Goal: Task Accomplishment & Management: Manage account settings

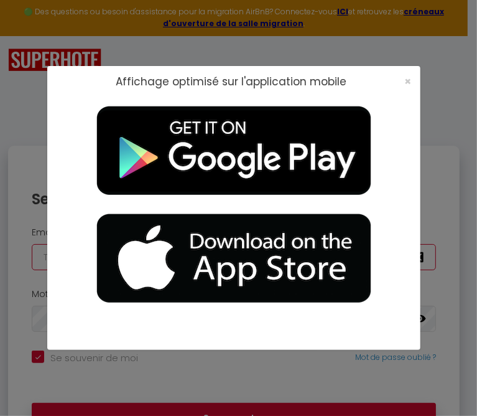
type input "[EMAIL_ADDRESS][DOMAIN_NAME]"
click at [443, 108] on div "Affichage optimisé sur l'application mobile ×" at bounding box center [238, 208] width 477 height 416
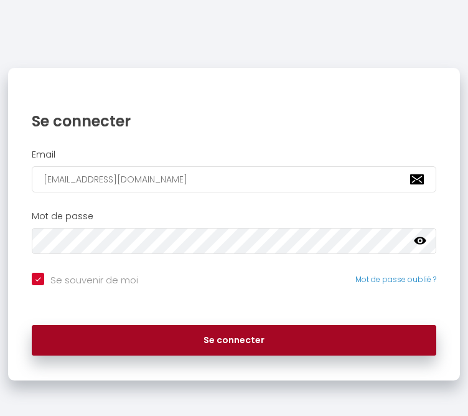
scroll to position [79, 0]
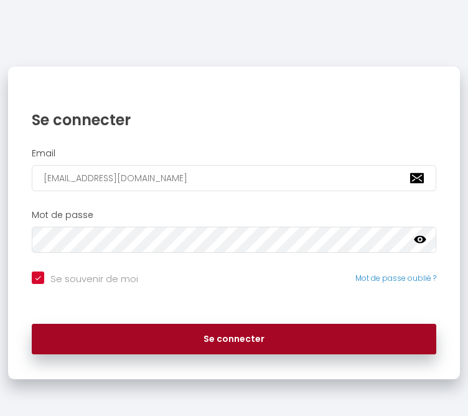
click at [223, 337] on button "Se connecter" at bounding box center [234, 339] width 404 height 31
checkbox input "true"
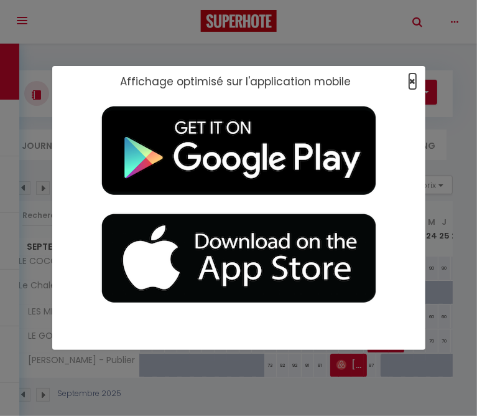
click at [411, 76] on span "×" at bounding box center [412, 81] width 7 height 16
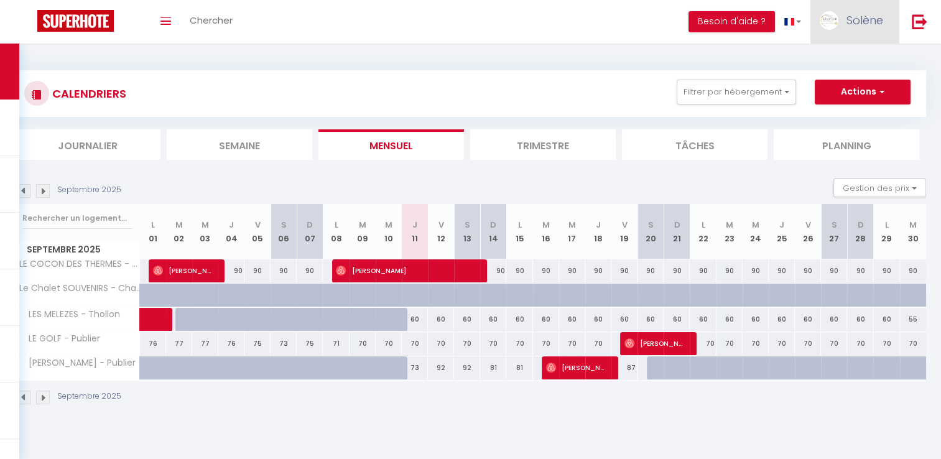
click at [477, 16] on span "Solène" at bounding box center [865, 20] width 37 height 16
click at [477, 83] on link "Équipe" at bounding box center [849, 84] width 92 height 21
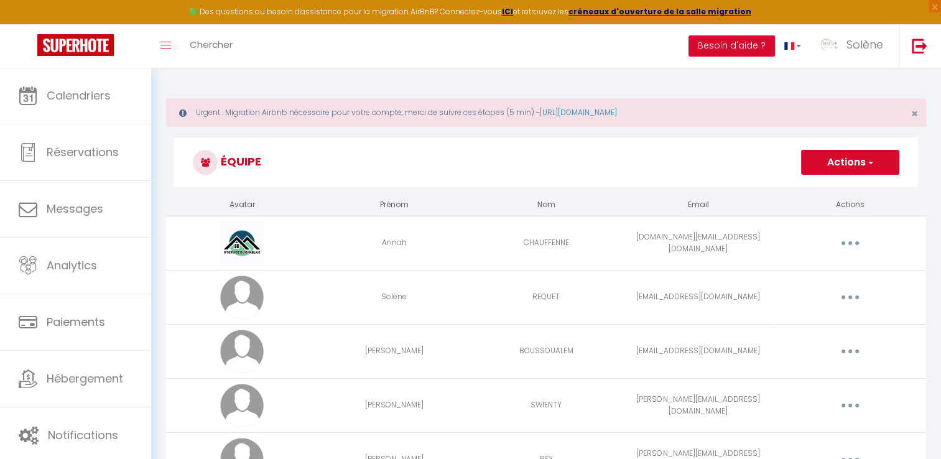
click at [477, 239] on button "button" at bounding box center [850, 243] width 35 height 20
click at [477, 268] on link "Editer" at bounding box center [818, 271] width 92 height 21
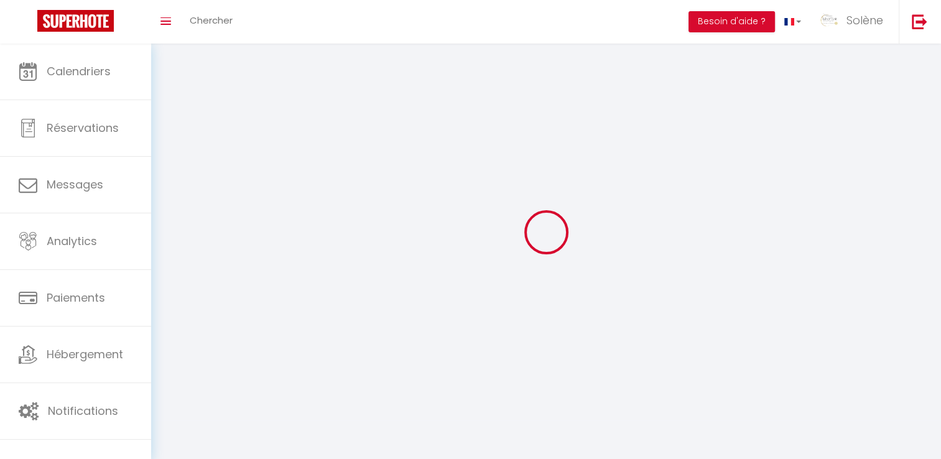
type input "Annah"
type input "CHAUFFENNE"
type input "[DOMAIN_NAME][EMAIL_ADDRESS][DOMAIN_NAME]"
type textarea "Ne fait pas [PERSON_NAME] donc le dépose chez moi pour que [PERSON_NAME] et le …"
type textarea "[URL][DOMAIN_NAME]"
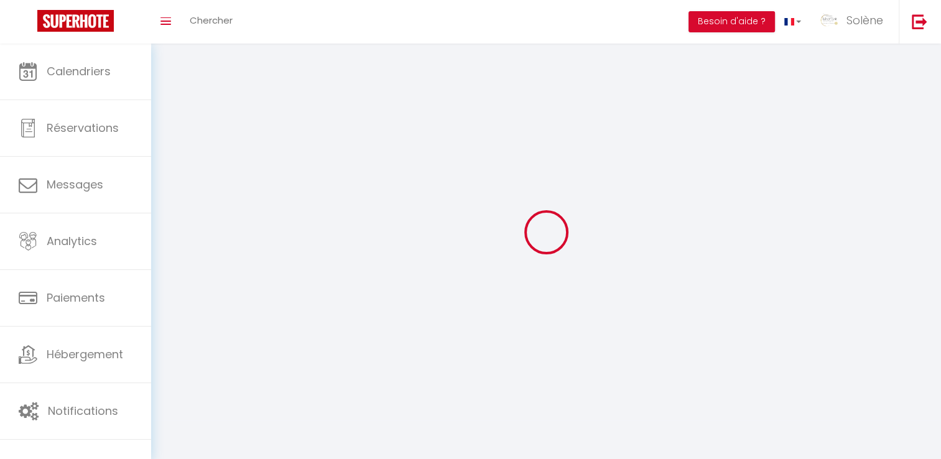
checkbox input "true"
checkbox input "false"
checkbox input "true"
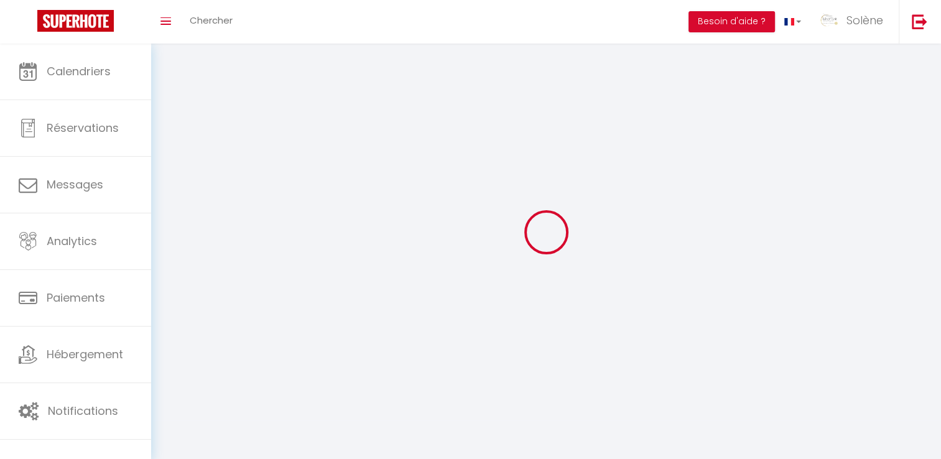
checkbox input "true"
checkbox input "false"
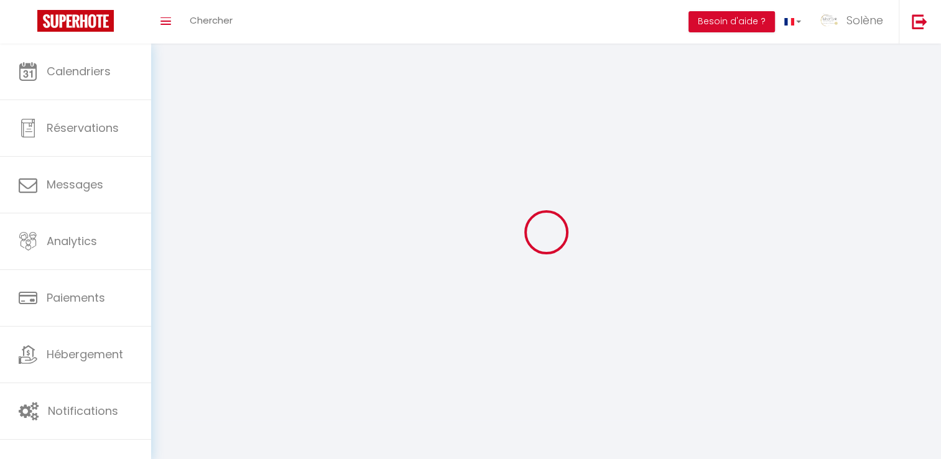
checkbox input "false"
checkbox input "true"
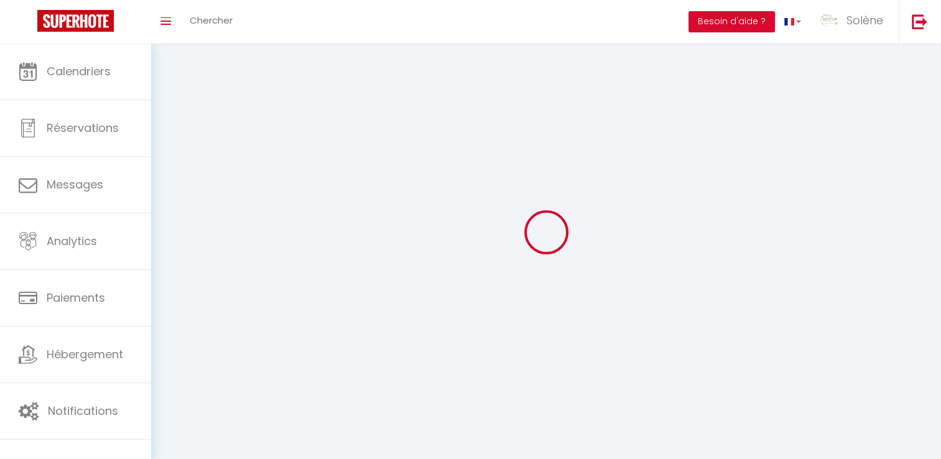
select select
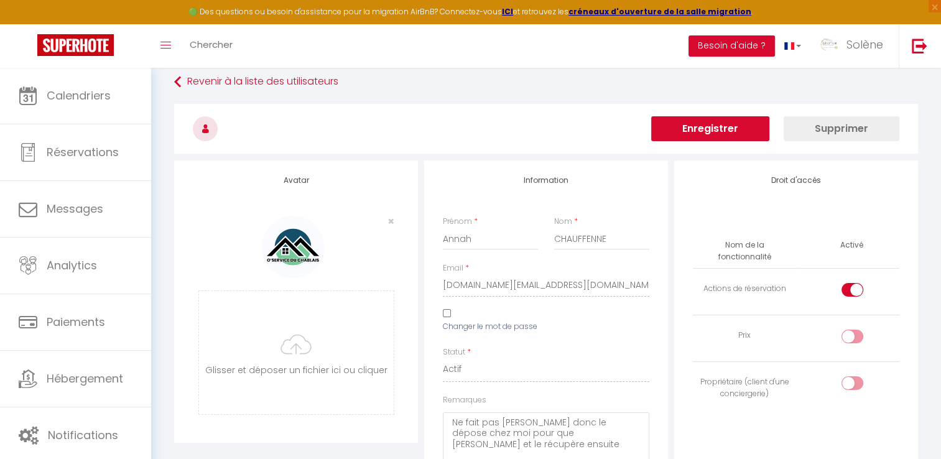
scroll to position [62, 0]
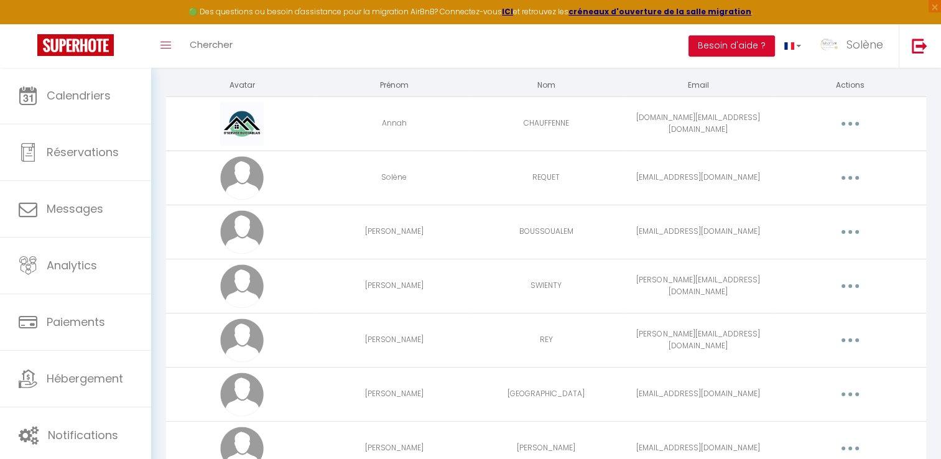
scroll to position [124, 0]
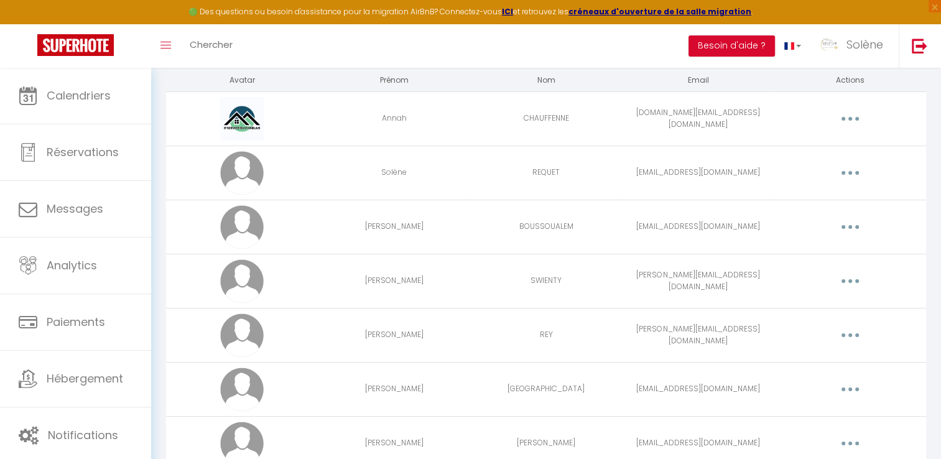
click at [477, 223] on button "button" at bounding box center [850, 227] width 35 height 20
click at [477, 257] on link "Editer" at bounding box center [818, 255] width 92 height 21
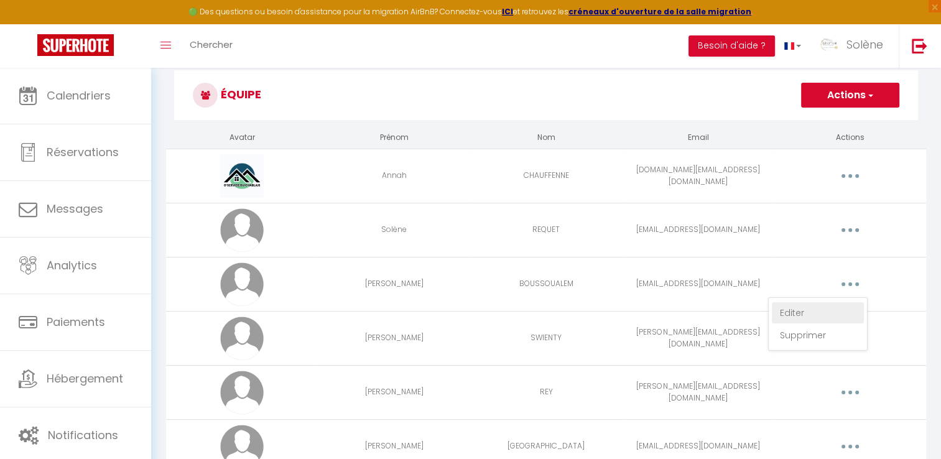
select select
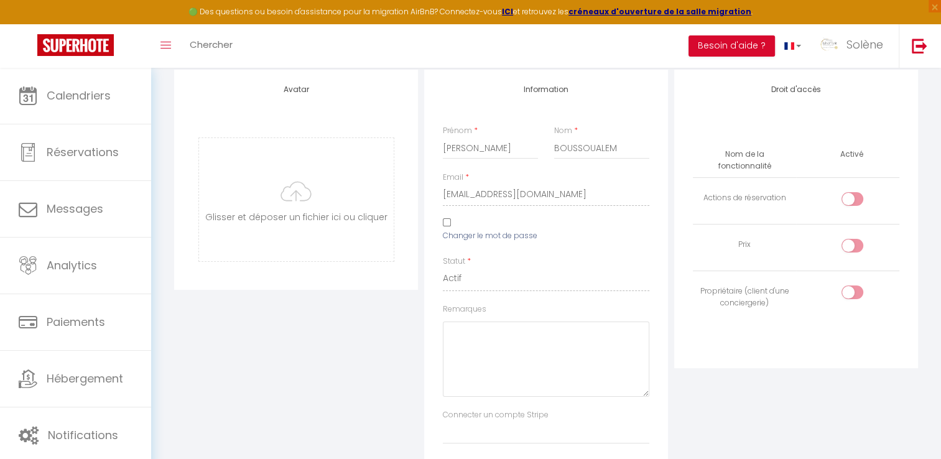
scroll to position [5, 0]
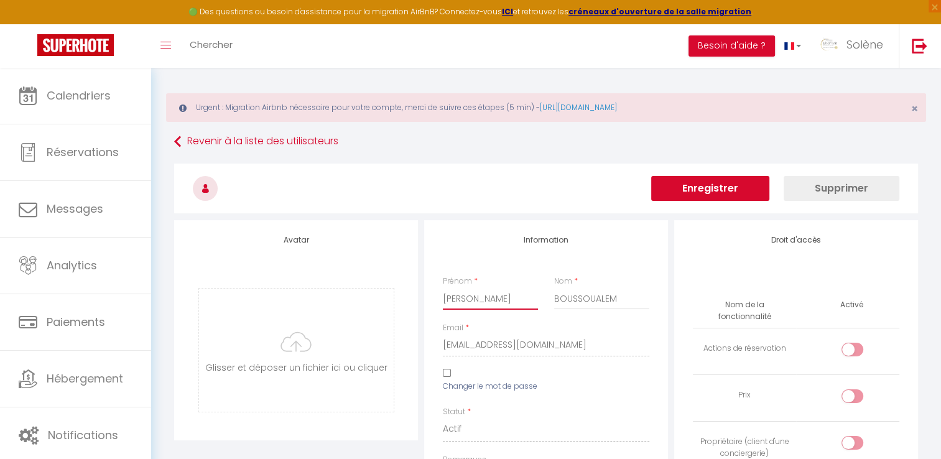
click at [477, 301] on input "[PERSON_NAME]" at bounding box center [490, 298] width 95 height 22
click at [477, 291] on input "BOUSSOUALEM" at bounding box center [601, 298] width 95 height 22
click at [470, 299] on input "[PERSON_NAME]" at bounding box center [490, 298] width 95 height 22
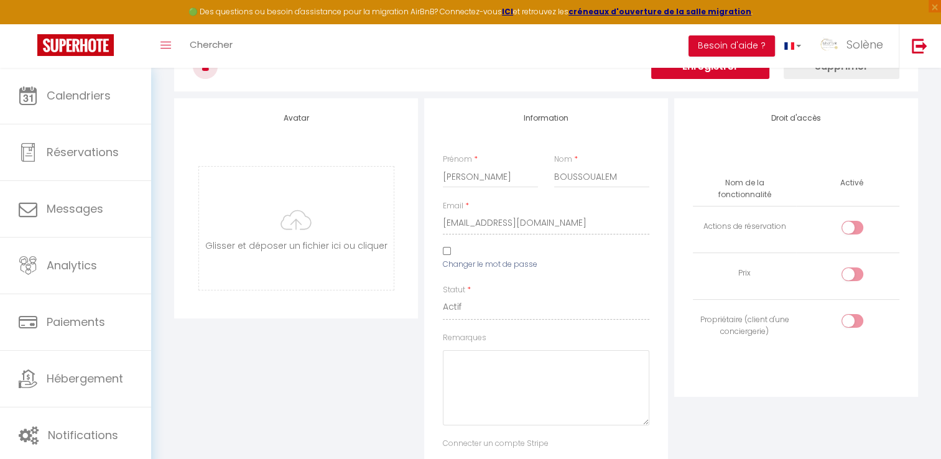
scroll to position [129, 0]
click at [477, 218] on div at bounding box center [853, 225] width 22 height 14
click at [477, 218] on input "checkbox" at bounding box center [863, 227] width 22 height 19
checkbox input "false"
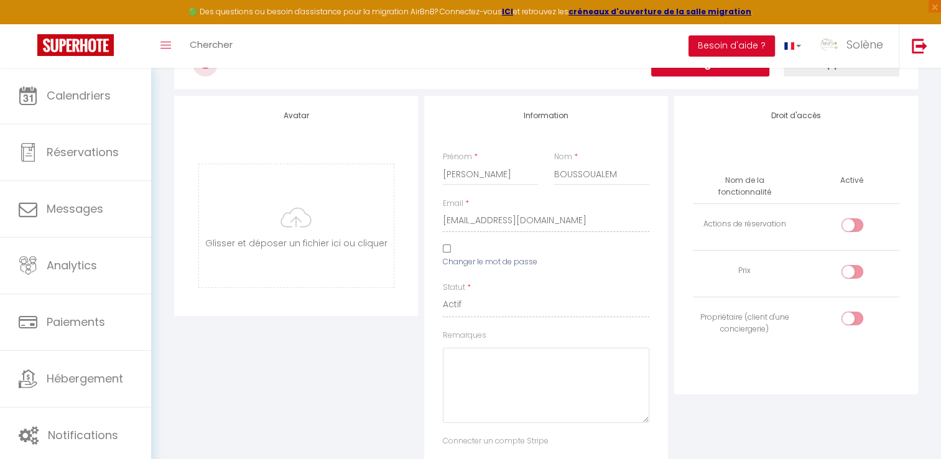
scroll to position [0, 0]
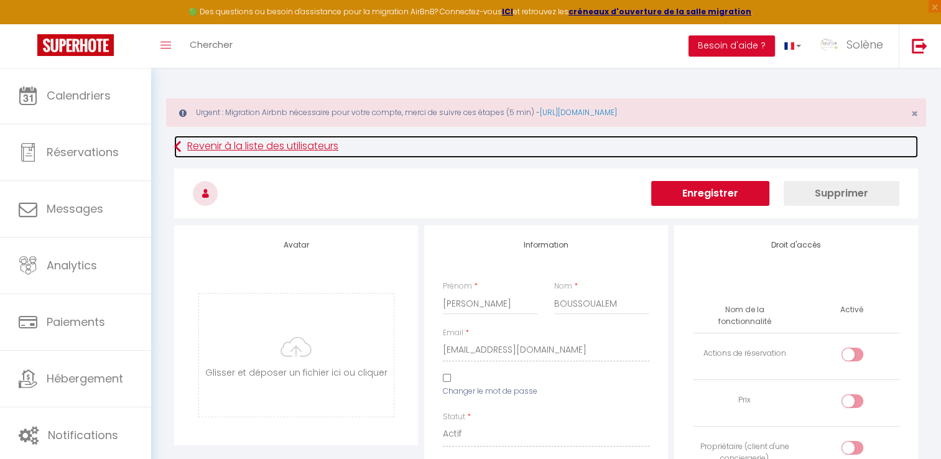
click at [187, 144] on link "Revenir à la liste des utilisateurs" at bounding box center [546, 147] width 744 height 22
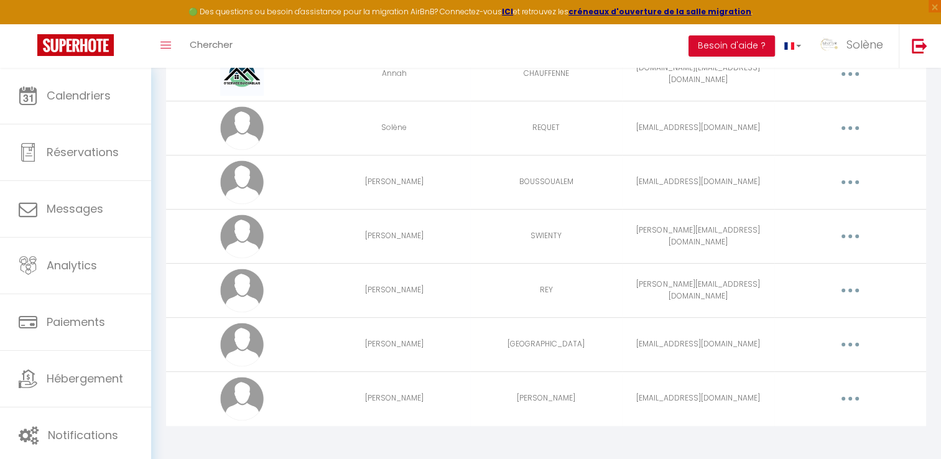
scroll to position [174, 0]
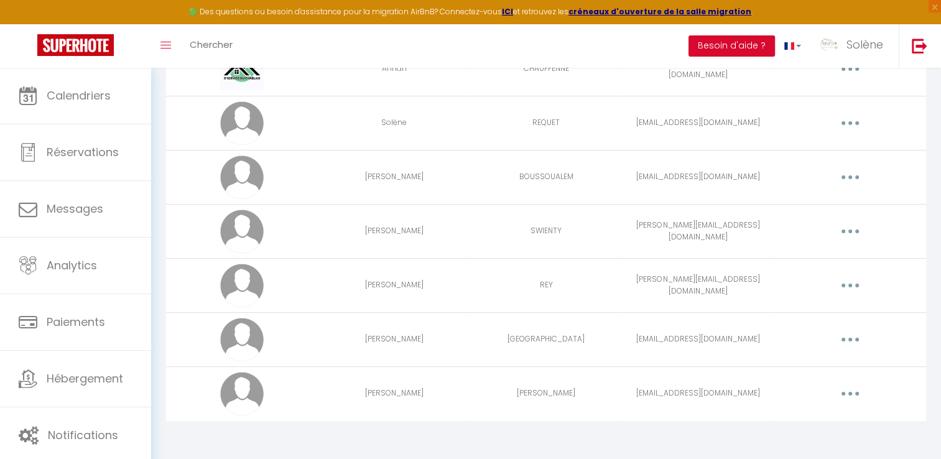
click at [477, 233] on button "button" at bounding box center [850, 231] width 35 height 20
click at [477, 259] on link "Editer" at bounding box center [818, 259] width 92 height 21
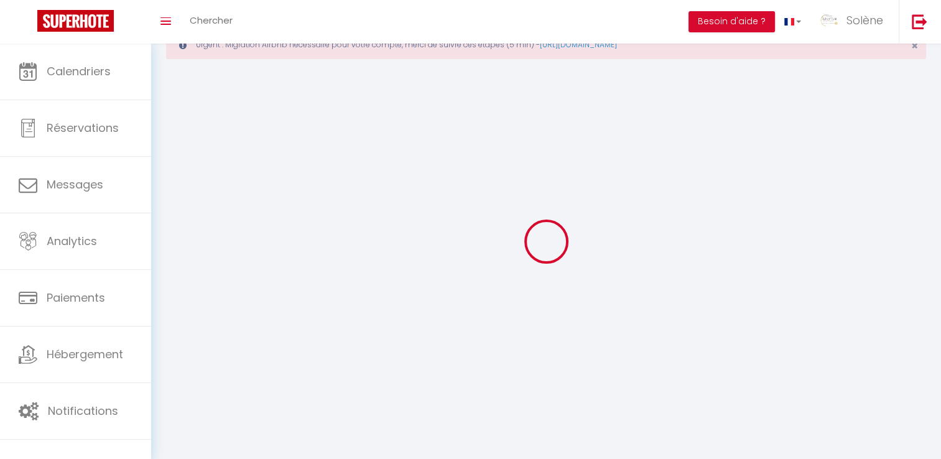
type input "[EMAIL_ADDRESS][DOMAIN_NAME]"
type input "[PERSON_NAME]"
type input "SWIENTY"
type input "[PERSON_NAME][EMAIL_ADDRESS][DOMAIN_NAME]"
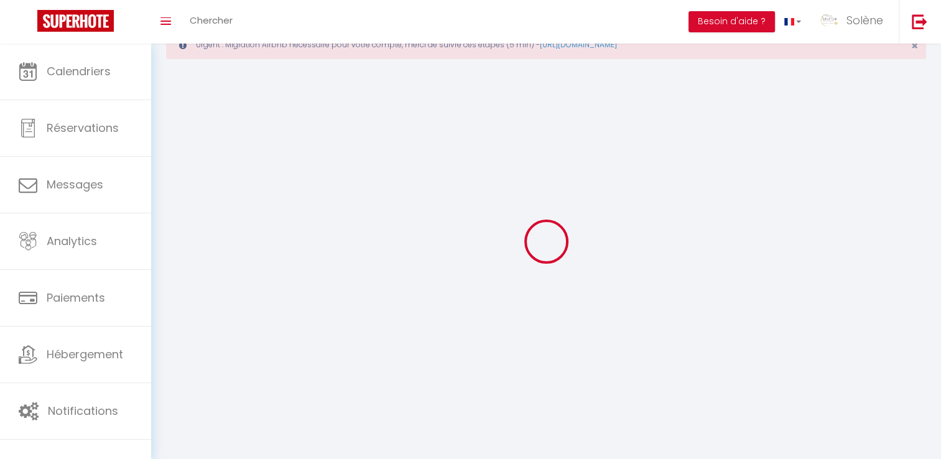
type textarea "[URL][DOMAIN_NAME]"
checkbox input "false"
checkbox input "true"
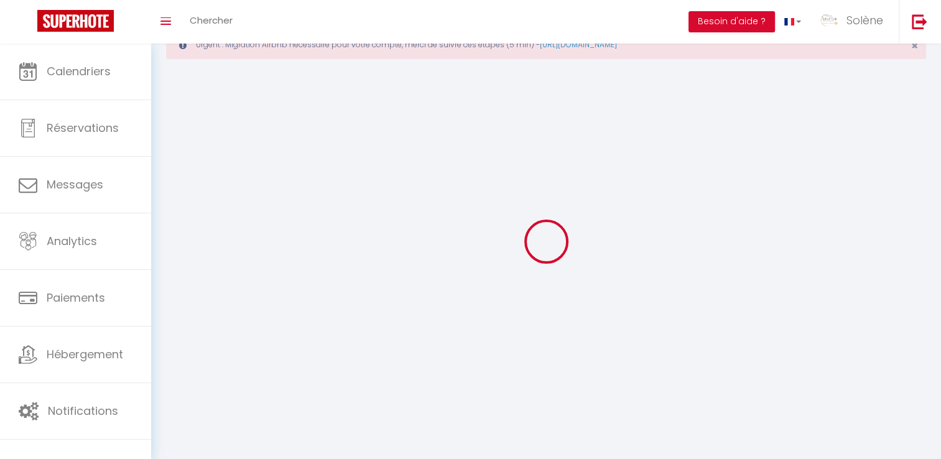
checkbox input "true"
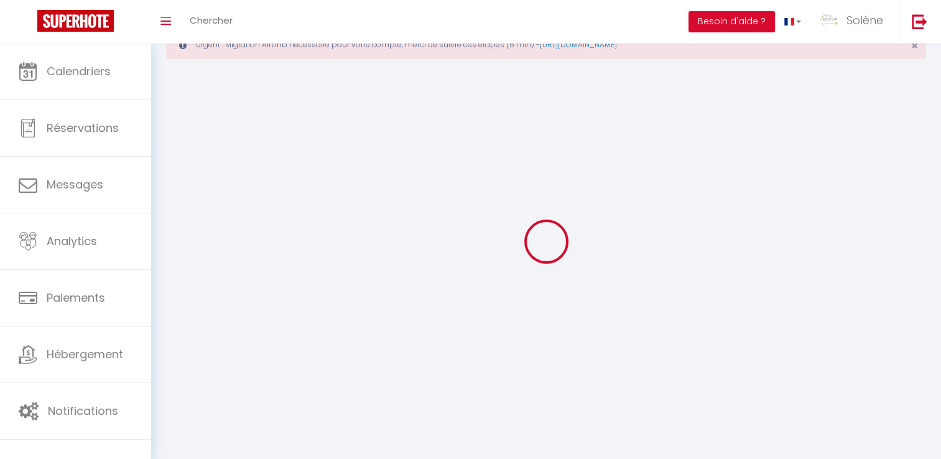
checkbox input "false"
checkbox input "true"
checkbox input "false"
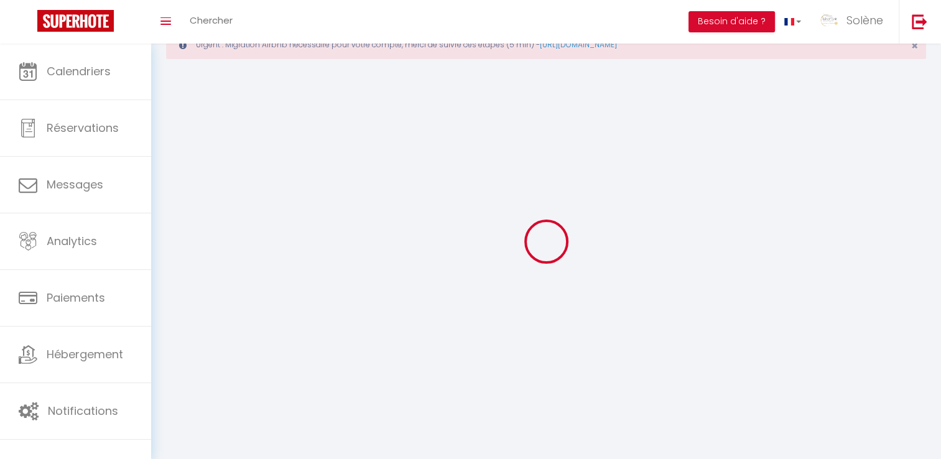
checkbox input "false"
checkbox input "true"
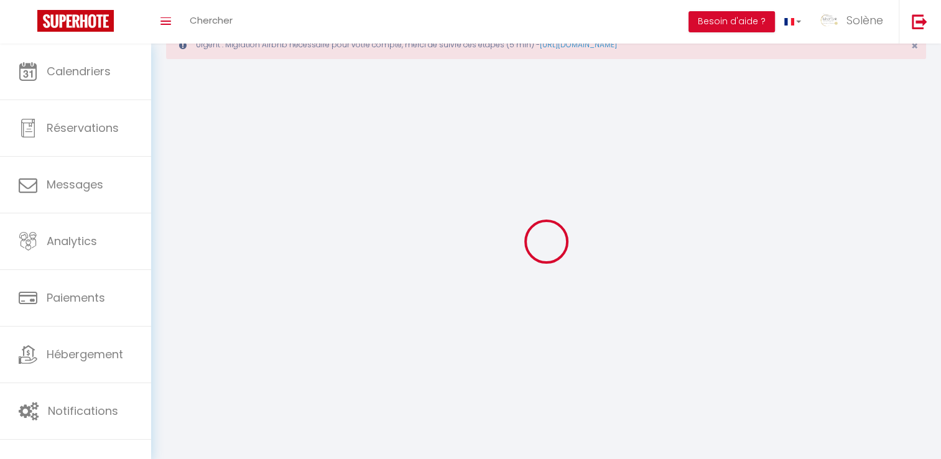
select select "13379"
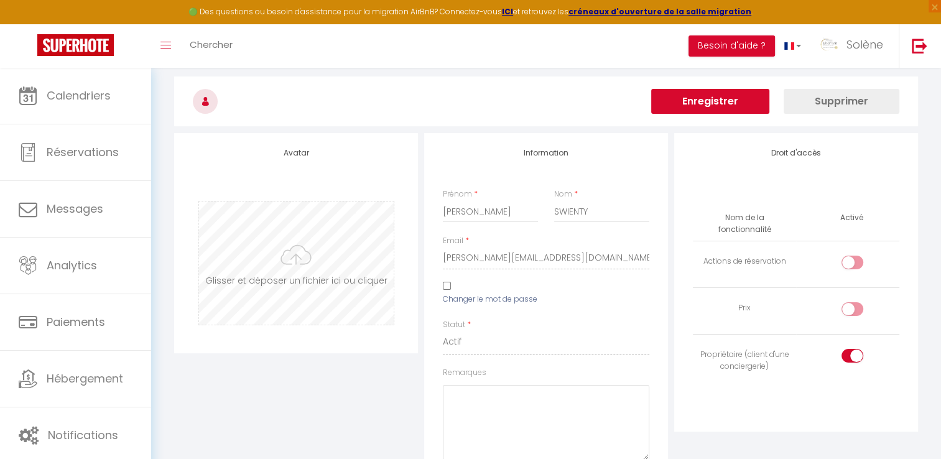
scroll to position [65, 0]
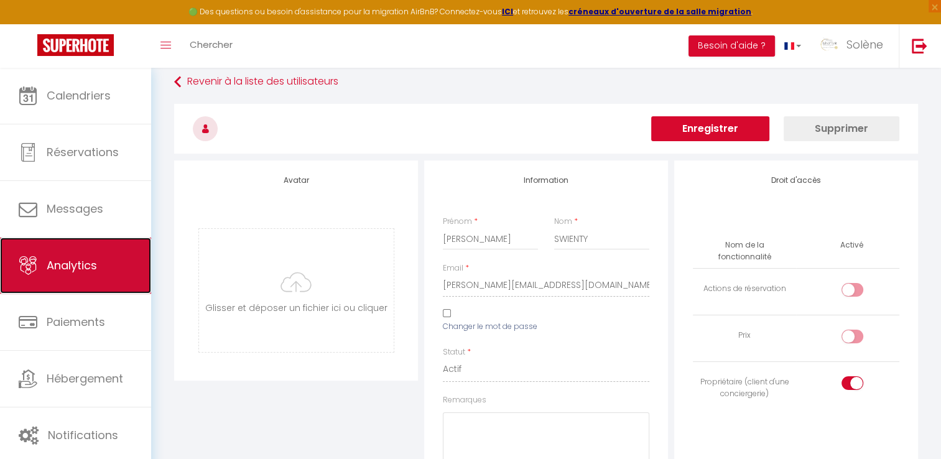
click at [45, 273] on link "Analytics" at bounding box center [75, 266] width 151 height 56
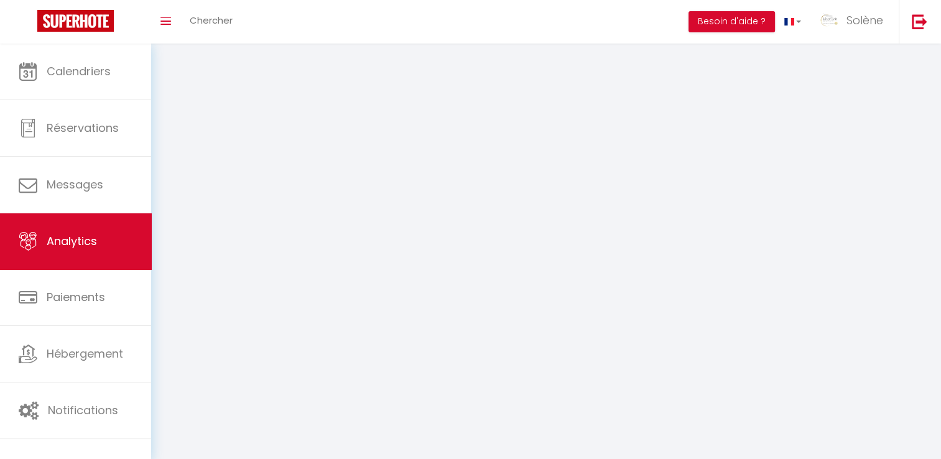
select select "2025"
select select "9"
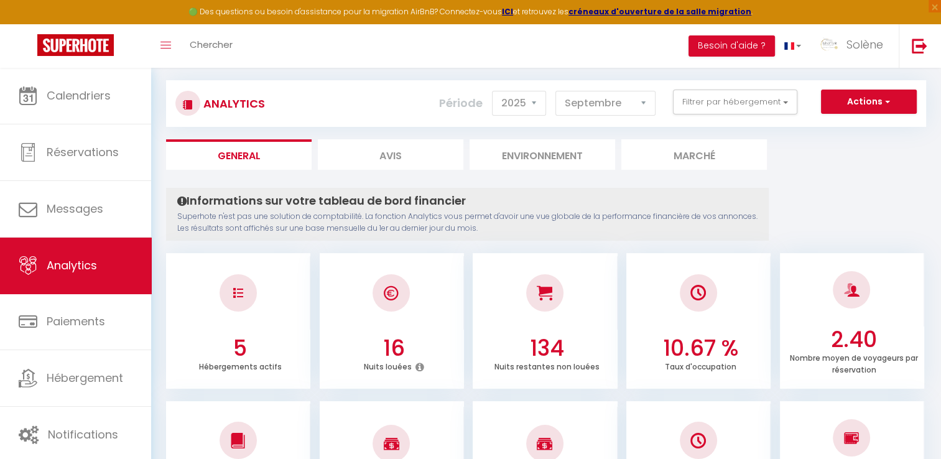
scroll to position [62, 0]
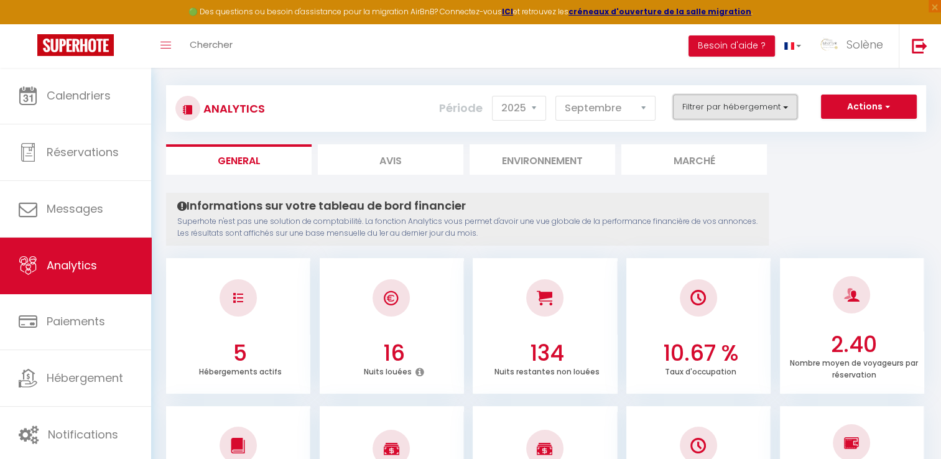
click at [477, 106] on button "Filtrer par hébergement" at bounding box center [735, 107] width 124 height 25
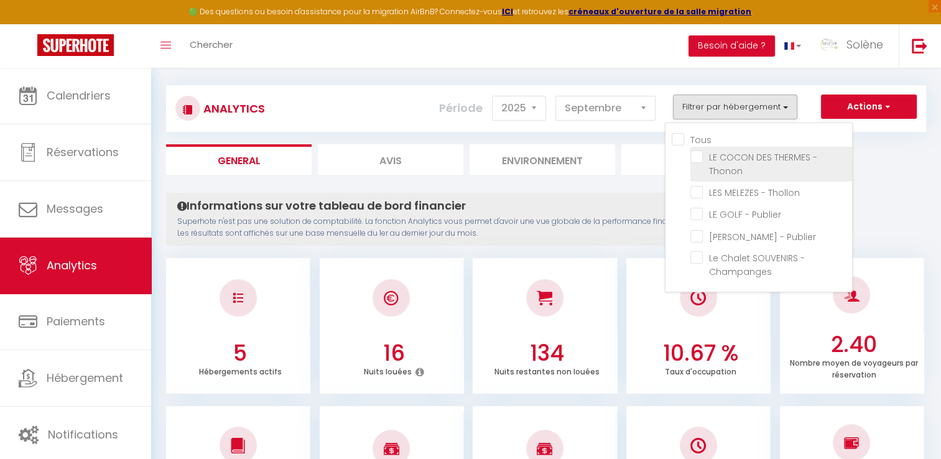
click at [477, 160] on Thonon "checkbox" at bounding box center [772, 157] width 162 height 12
checkbox Thonon "true"
checkbox Thollon "false"
checkbox Publier "false"
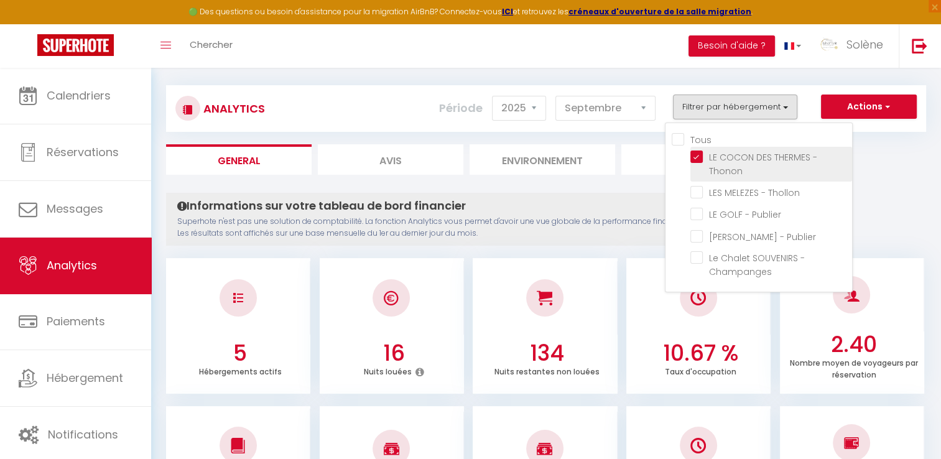
checkbox Champanges "false"
checkbox Thollon "false"
checkbox Publier "false"
checkbox Champanges "false"
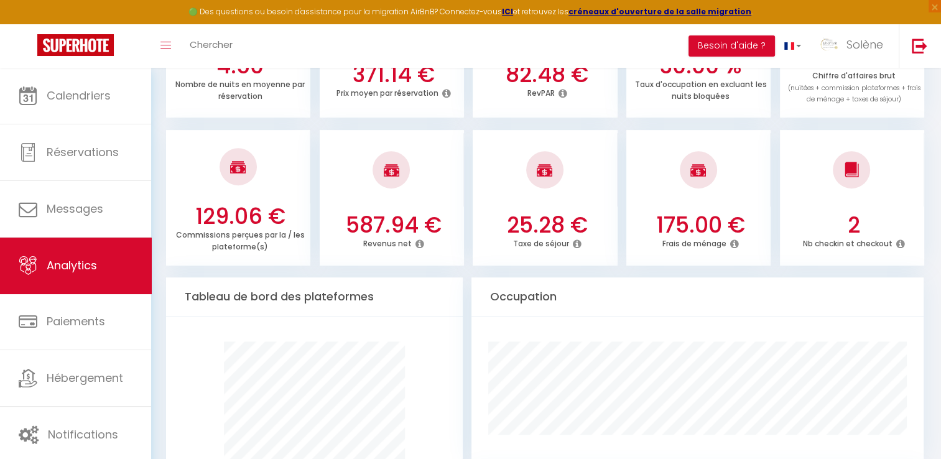
scroll to position [436, 0]
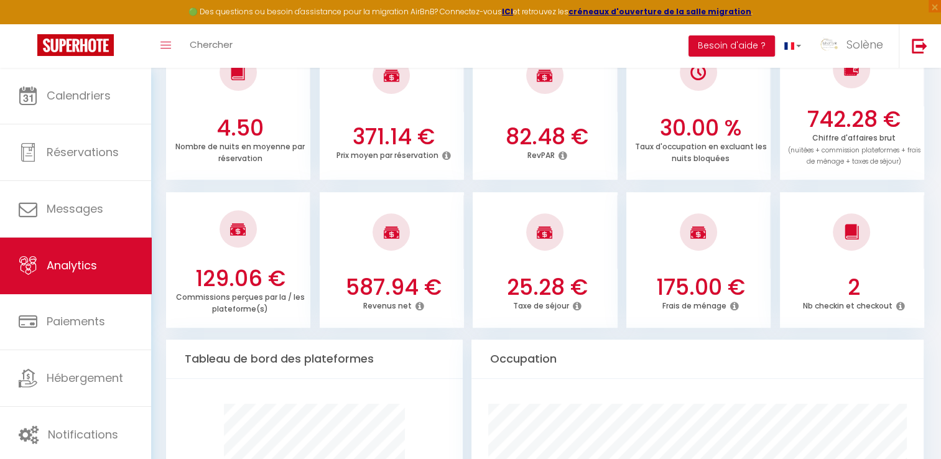
click at [421, 304] on icon at bounding box center [420, 306] width 9 height 10
click at [444, 243] on div at bounding box center [392, 231] width 144 height 73
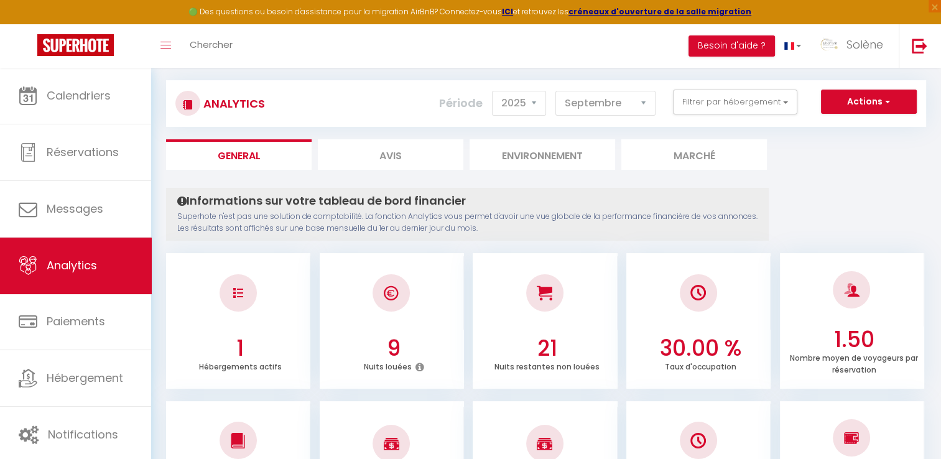
scroll to position [0, 0]
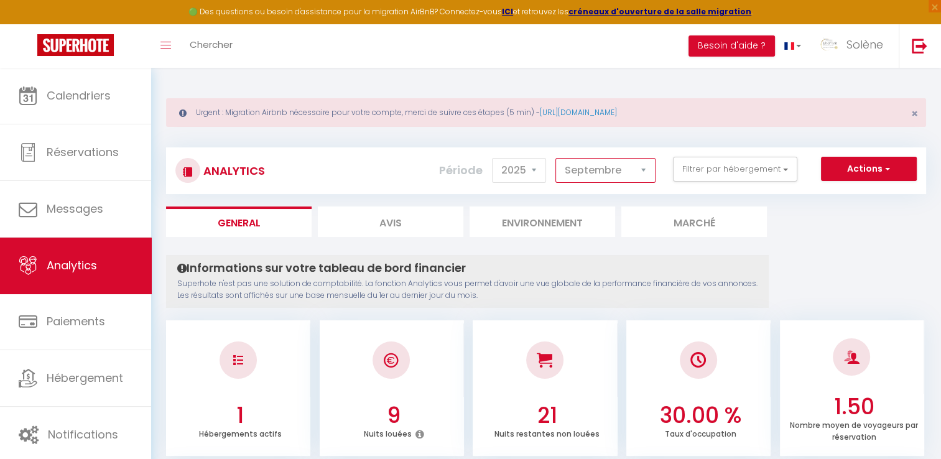
click at [477, 167] on select "[PERSON_NAME] Mars [PERSON_NAME] Juin Juillet Août Septembre Octobre Novembre D…" at bounding box center [606, 170] width 100 height 25
select select "8"
click at [477, 158] on select "[PERSON_NAME] Mars [PERSON_NAME] Juin Juillet Août Septembre Octobre Novembre D…" at bounding box center [606, 170] width 100 height 25
checkbox Thollon "false"
checkbox Publier "false"
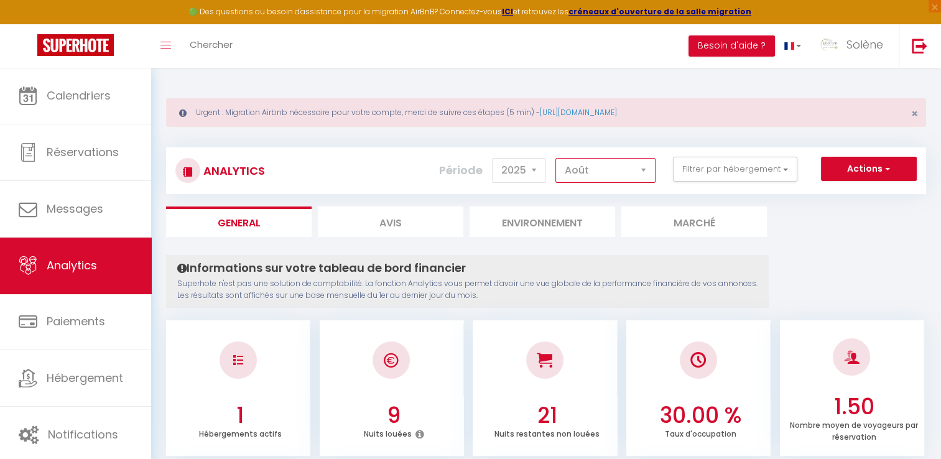
checkbox Publier "false"
checkbox Champanges "false"
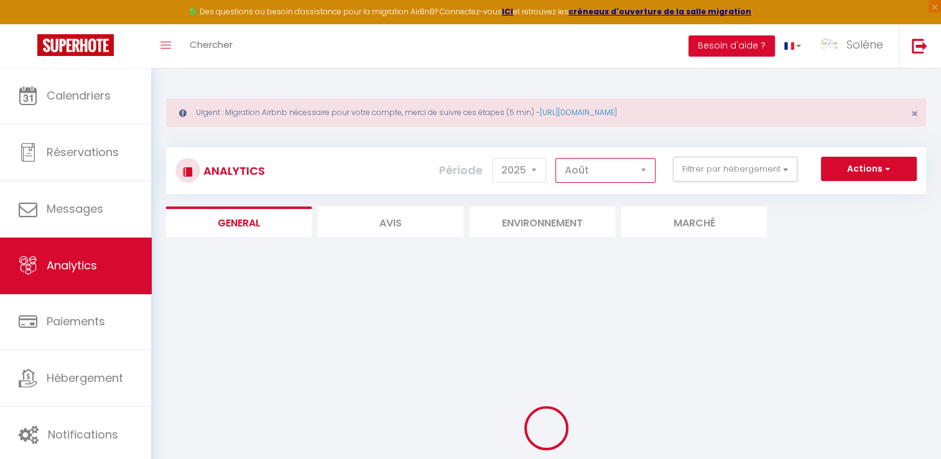
checkbox Thollon "false"
checkbox Publier "false"
checkbox Champanges "false"
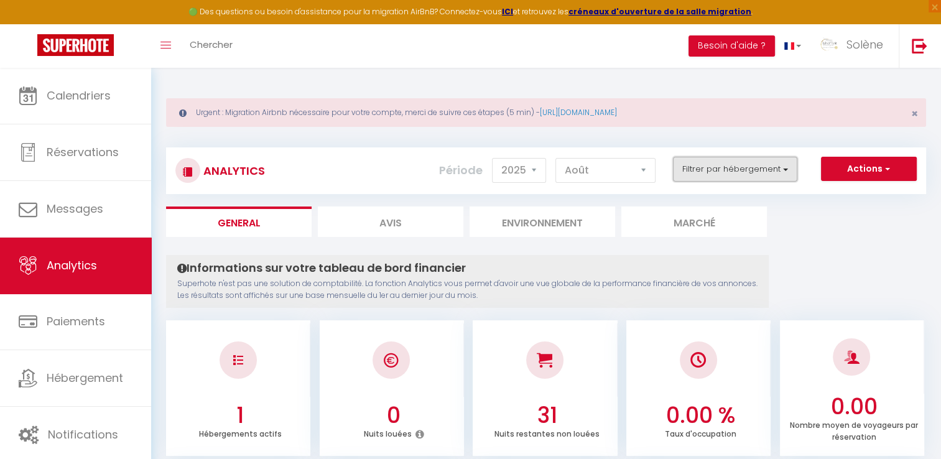
click at [477, 172] on button "Filtrer par hébergement" at bounding box center [735, 169] width 124 height 25
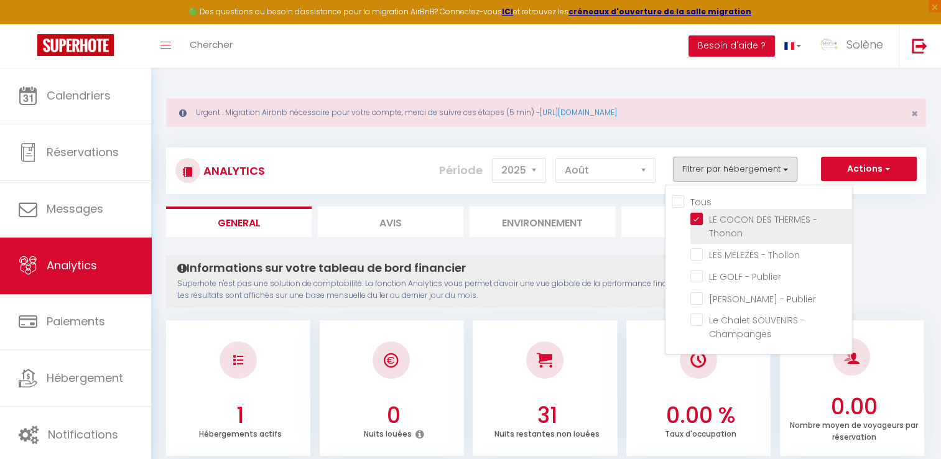
click at [477, 217] on Thonon "checkbox" at bounding box center [772, 219] width 162 height 12
checkbox Thonon "false"
checkbox Thollon "false"
checkbox Publier "false"
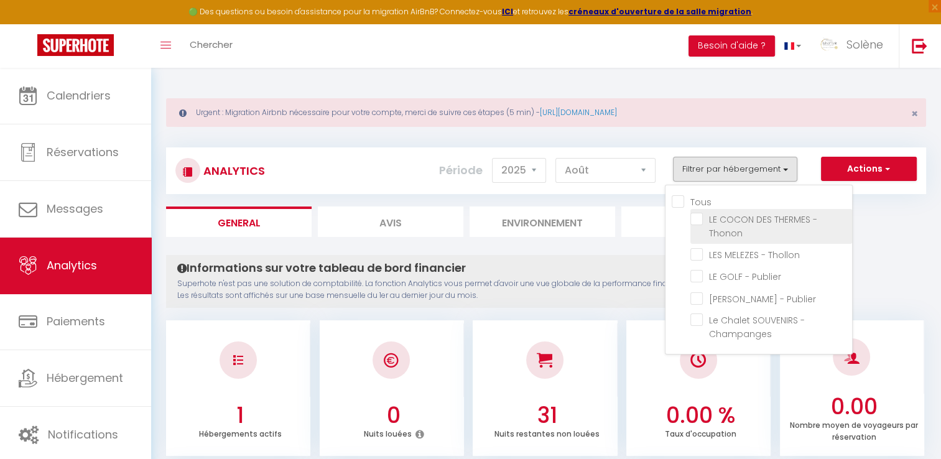
checkbox Champanges "false"
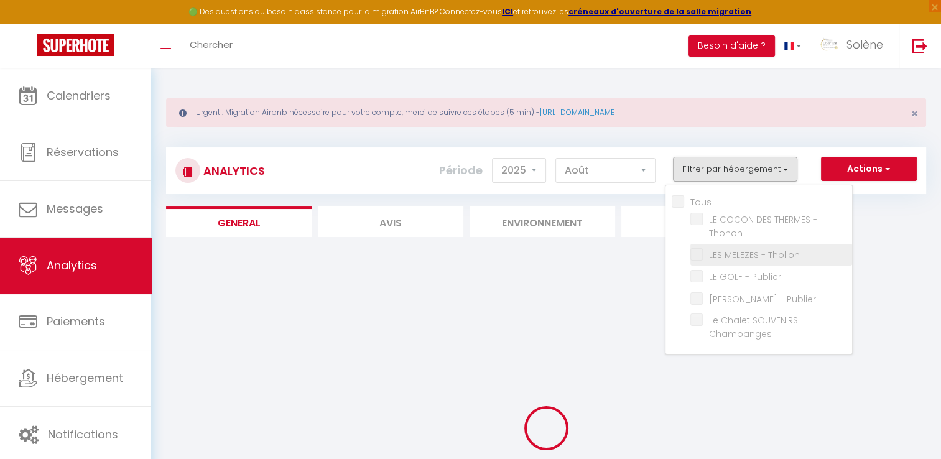
checkbox Thollon "false"
checkbox Publier "false"
checkbox Champanges "false"
click at [477, 254] on Thollon "checkbox" at bounding box center [772, 254] width 162 height 12
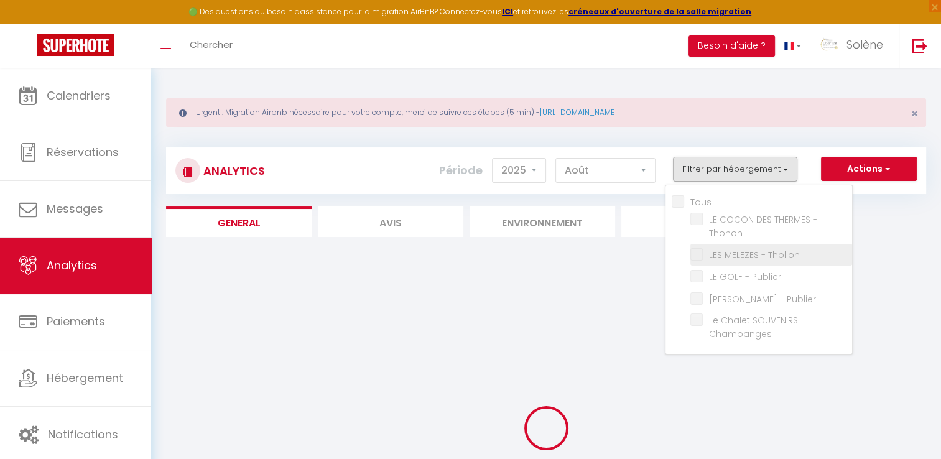
checkbox Thollon "true"
checkbox Publier "false"
checkbox Champanges "false"
checkbox Publier "false"
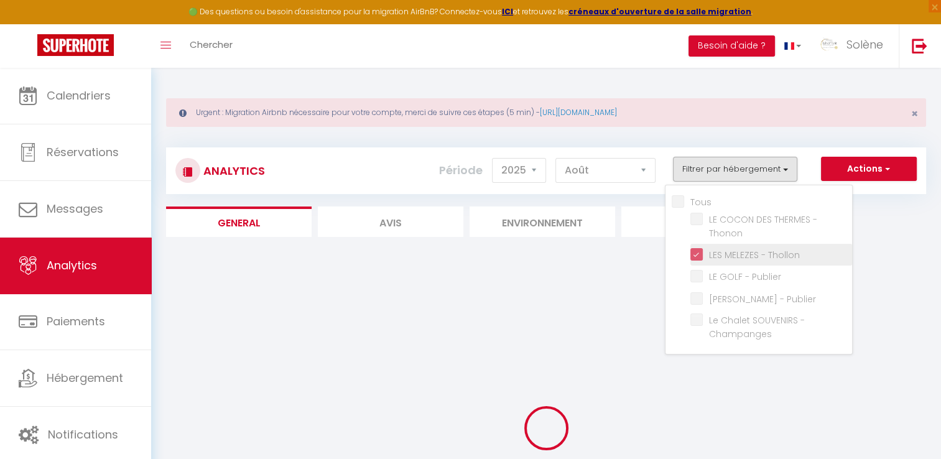
checkbox Publier "false"
checkbox Champanges "false"
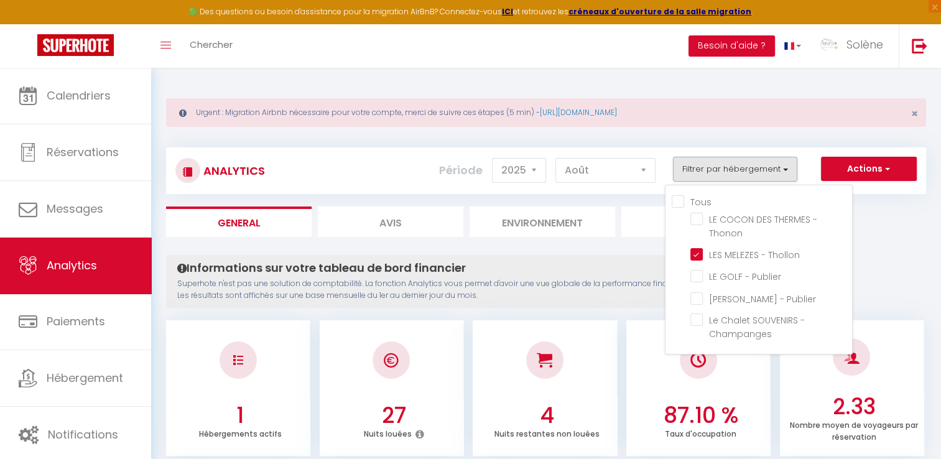
click at [477, 217] on ul "General Avis Environnement Marché" at bounding box center [546, 222] width 760 height 30
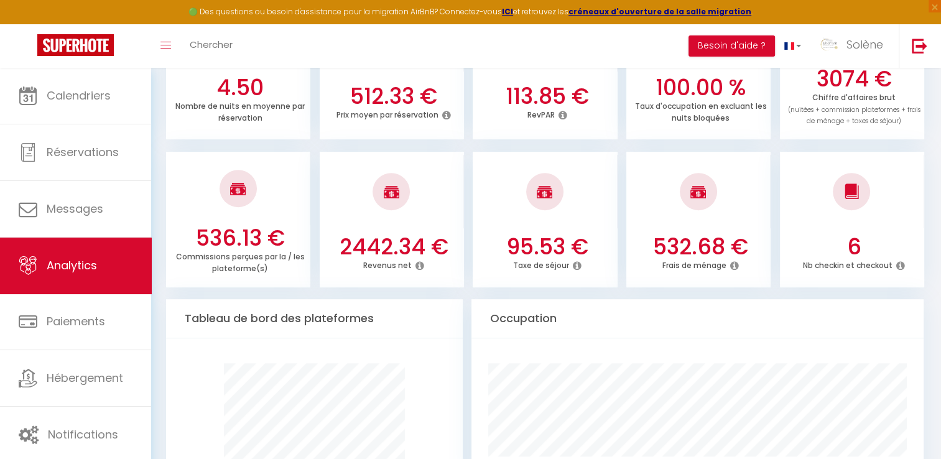
scroll to position [498, 0]
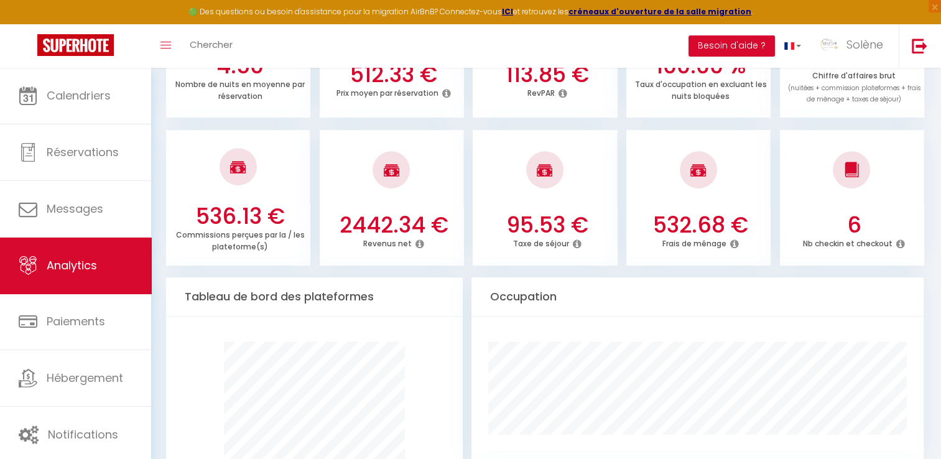
click at [477, 246] on icon at bounding box center [734, 244] width 9 height 10
click at [477, 169] on div at bounding box center [699, 169] width 144 height 73
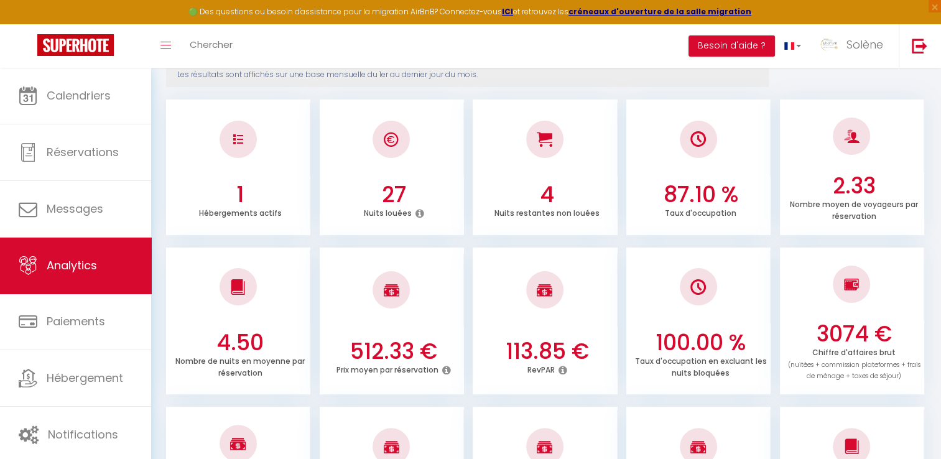
scroll to position [0, 0]
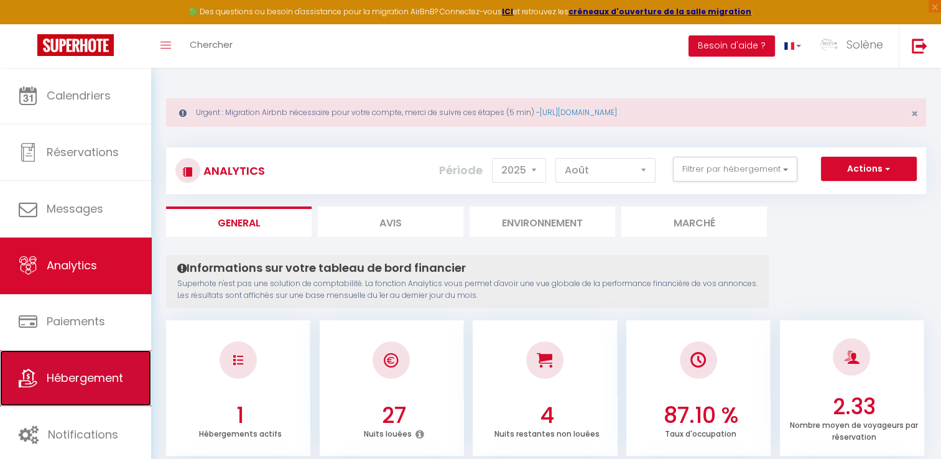
click at [73, 377] on span "Hébergement" at bounding box center [85, 378] width 77 height 16
